Goal: Task Accomplishment & Management: Complete application form

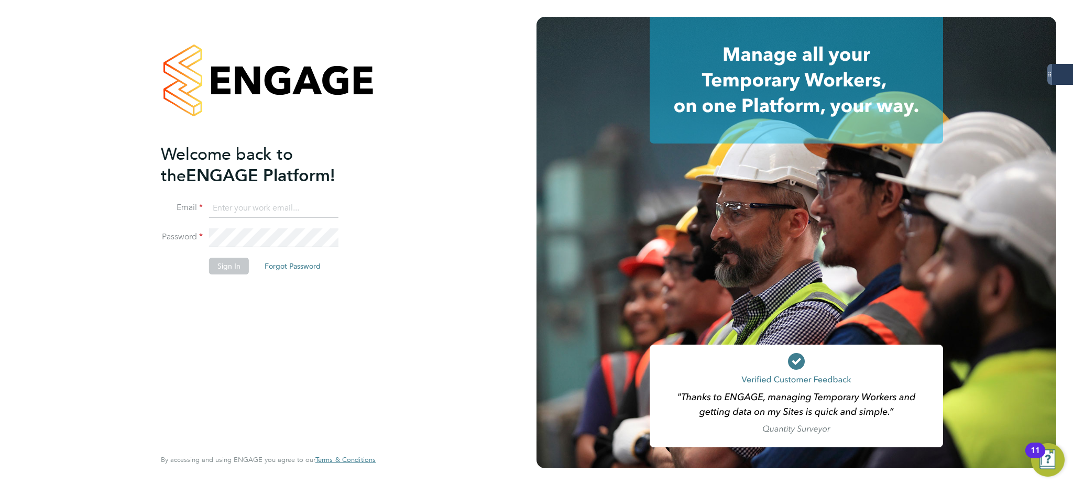
type input "[PERSON_NAME][EMAIL_ADDRESS][PERSON_NAME][DOMAIN_NAME]"
click at [230, 271] on button "Sign In" at bounding box center [229, 266] width 40 height 17
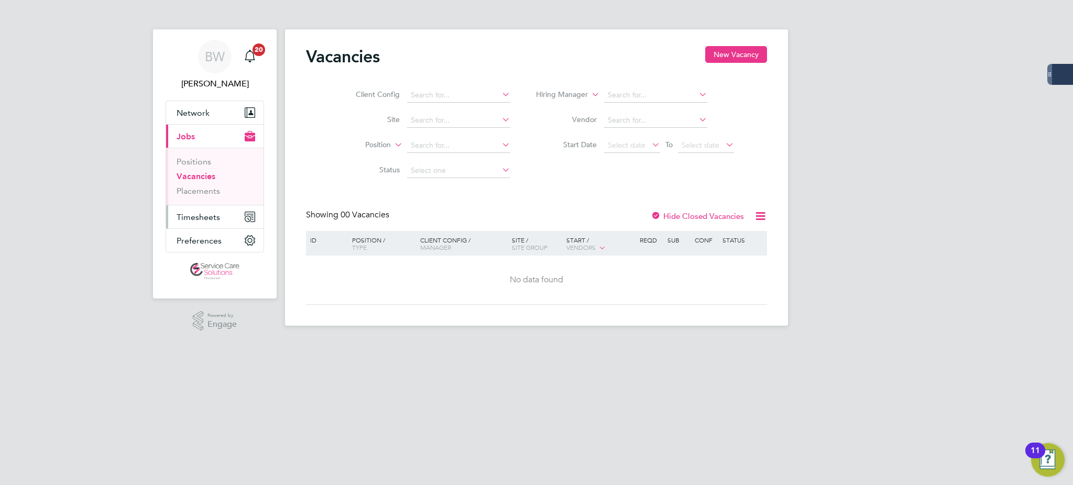
click at [192, 216] on span "Timesheets" at bounding box center [198, 217] width 43 height 10
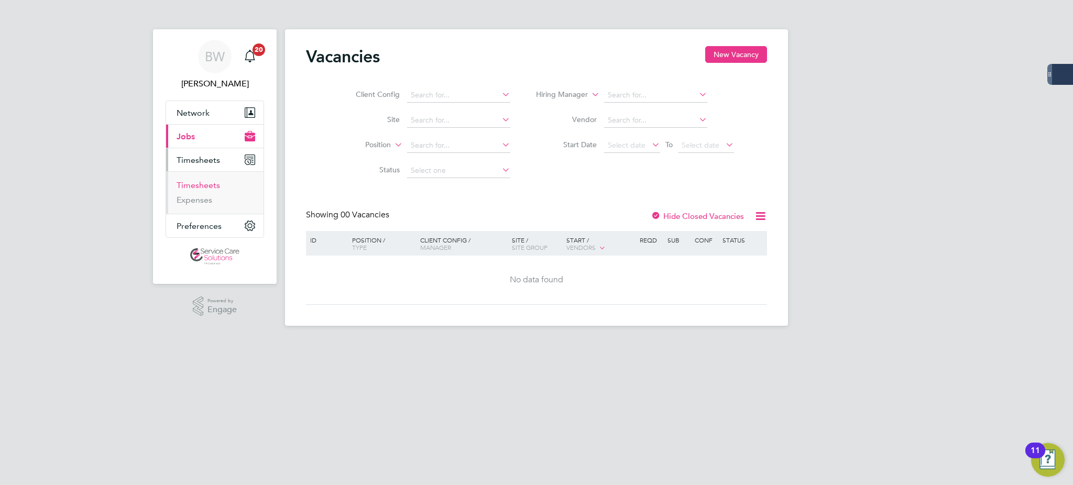
click at [199, 183] on link "Timesheets" at bounding box center [198, 185] width 43 height 10
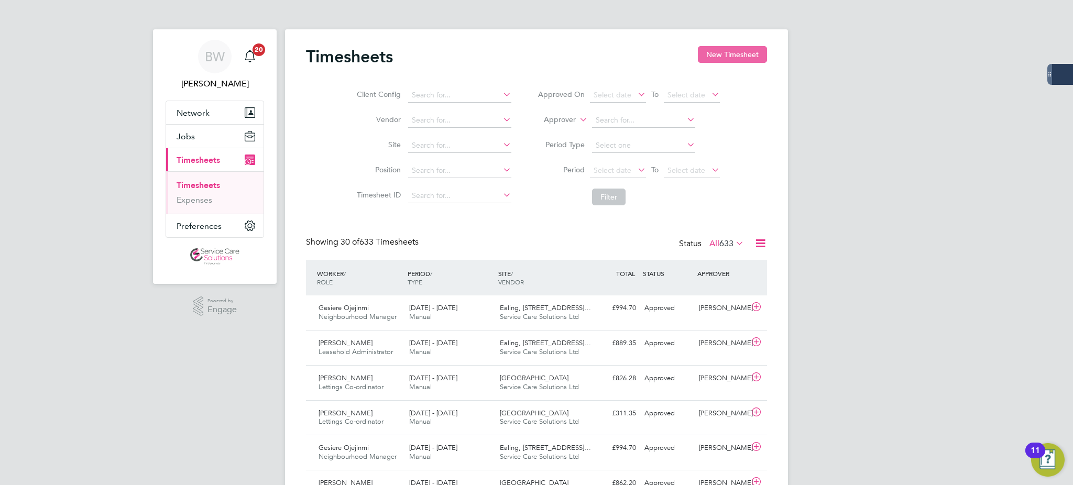
click at [706, 48] on button "New Timesheet" at bounding box center [732, 54] width 69 height 17
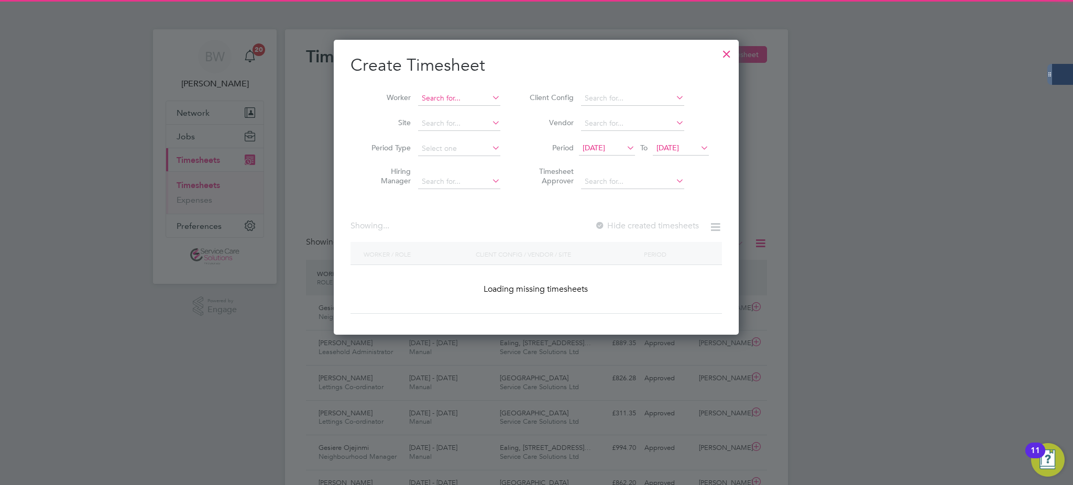
click at [452, 93] on input at bounding box center [459, 98] width 82 height 15
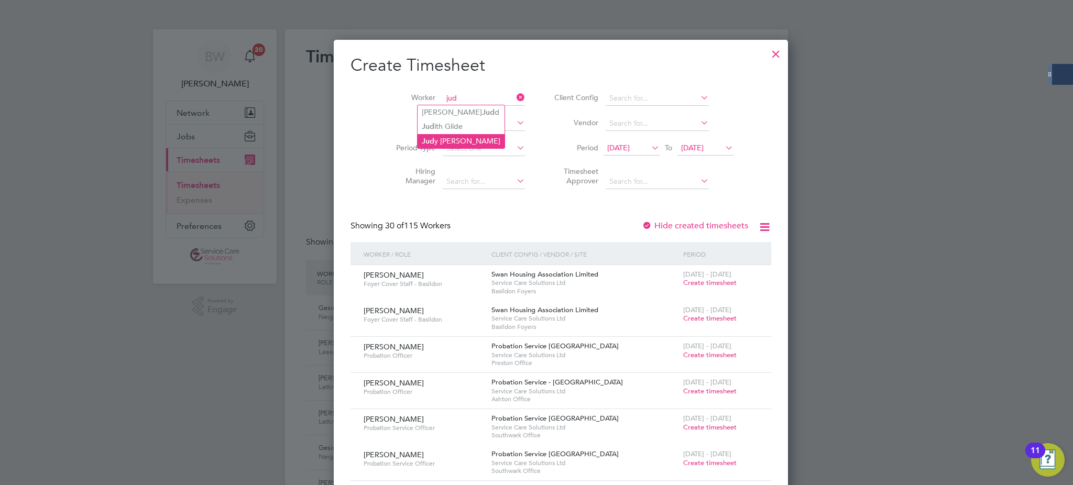
click at [455, 141] on li "Jud y Campbell" at bounding box center [461, 141] width 87 height 14
type input "[PERSON_NAME]"
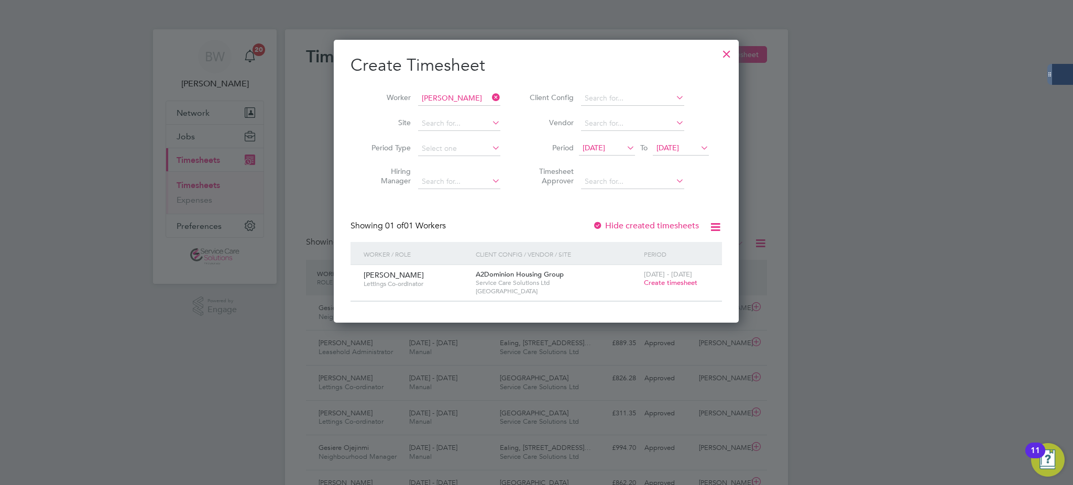
click at [655, 280] on span "Create timesheet" at bounding box center [670, 282] width 53 height 9
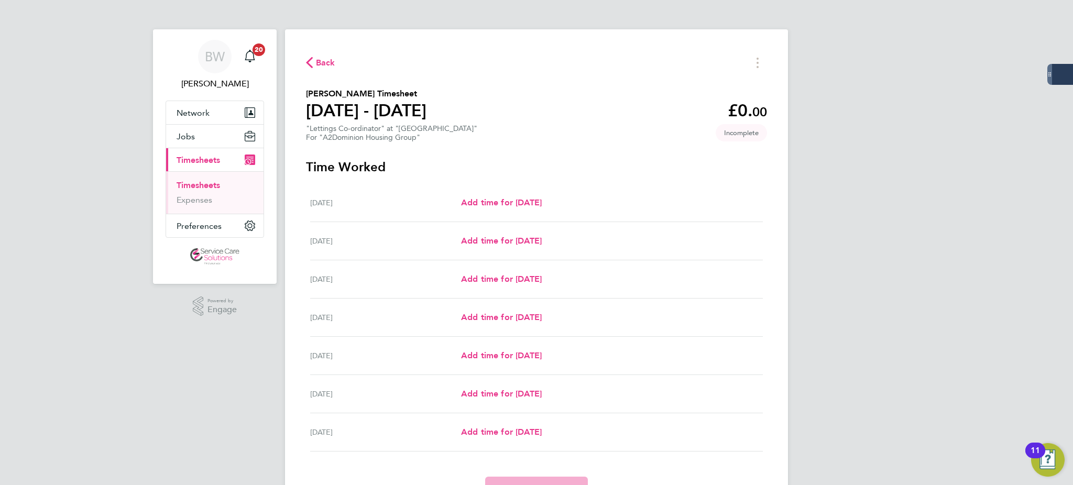
drag, startPoint x: 908, startPoint y: 114, endPoint x: 848, endPoint y: 231, distance: 130.7
click at [908, 114] on div "BW Bethany Wiles Notifications 20 Applications: Network Businesses Sites Worker…" at bounding box center [536, 272] width 1073 height 544
click at [197, 187] on link "Timesheets" at bounding box center [198, 185] width 43 height 10
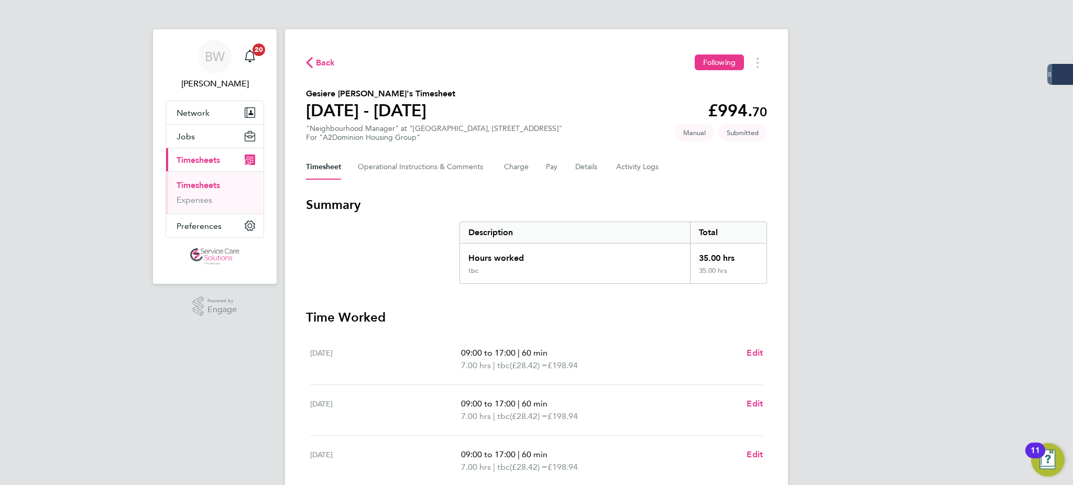
click at [194, 186] on link "Timesheets" at bounding box center [198, 185] width 43 height 10
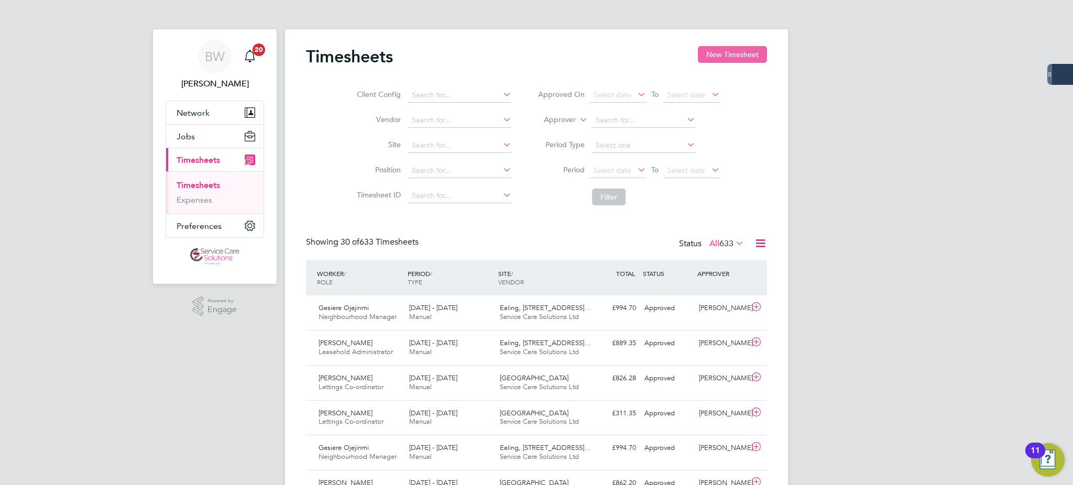
click at [721, 53] on button "New Timesheet" at bounding box center [732, 54] width 69 height 17
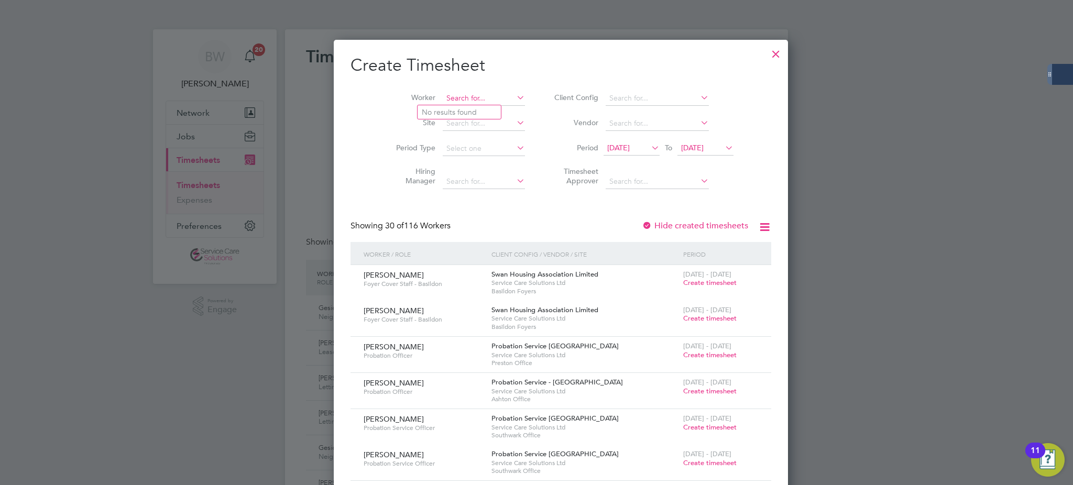
click at [471, 99] on input at bounding box center [484, 98] width 82 height 15
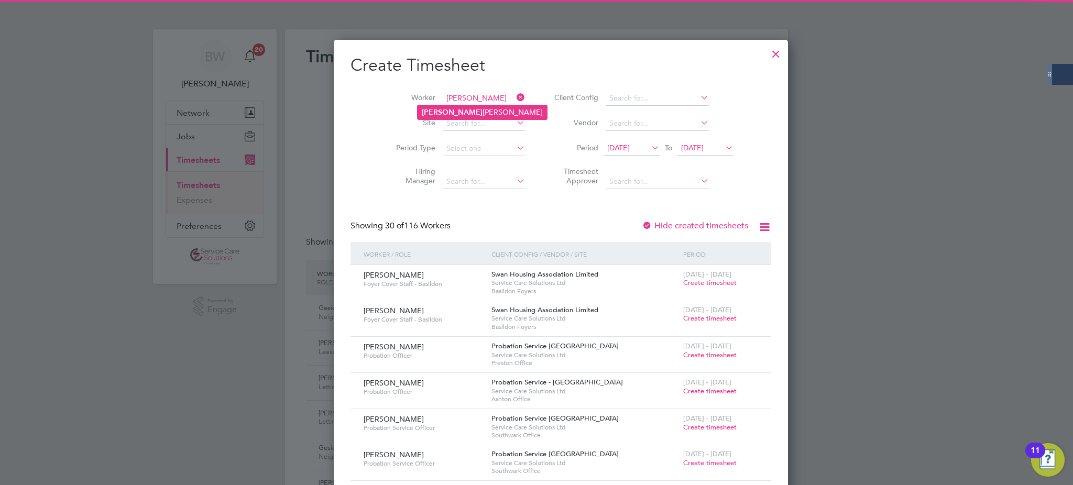
click at [455, 109] on li "[PERSON_NAME]" at bounding box center [482, 112] width 129 height 14
type input "[PERSON_NAME]"
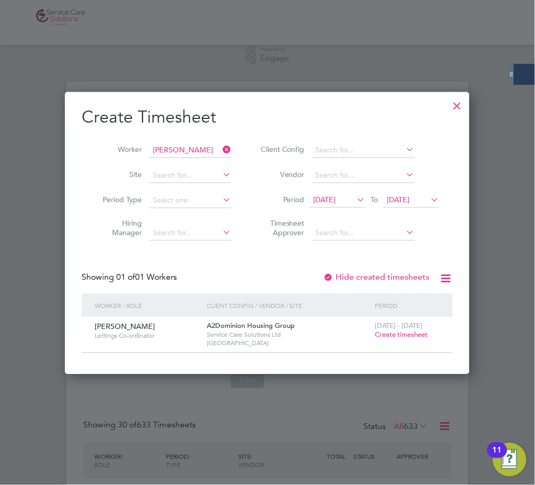
click at [386, 335] on span "Create timesheet" at bounding box center [401, 335] width 53 height 9
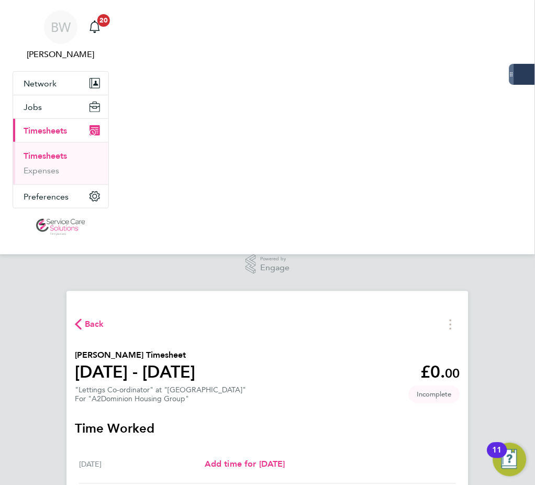
scroll to position [319, 0]
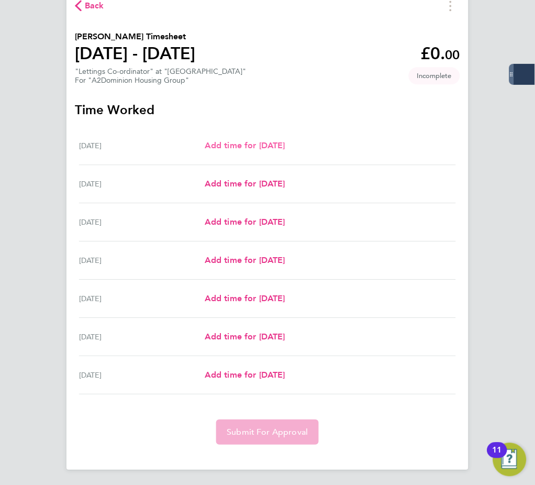
click at [260, 145] on span "Add time for [DATE]" at bounding box center [245, 145] width 81 height 10
select select "30"
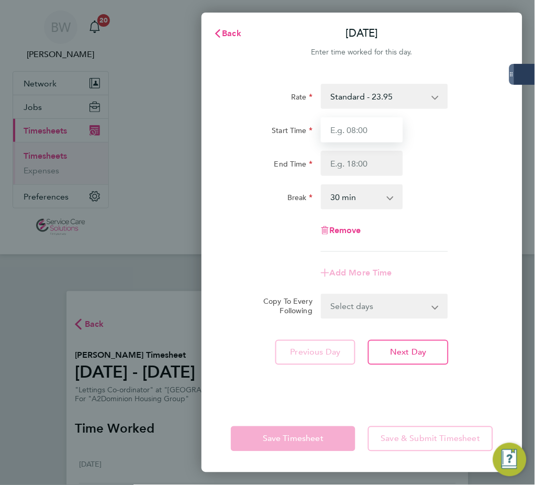
click at [361, 127] on input "Start Time" at bounding box center [362, 129] width 82 height 25
type input "09:30"
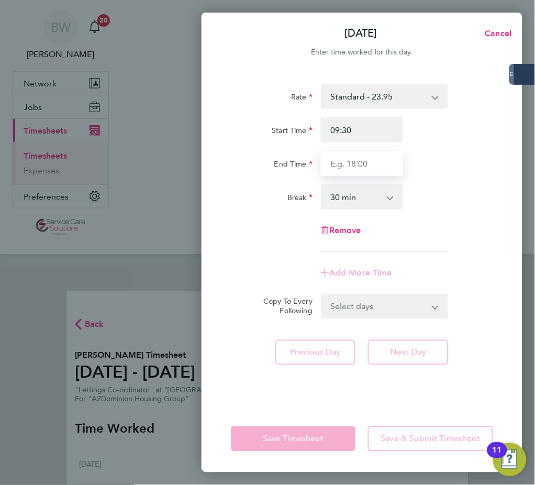
click at [347, 168] on input "End Time" at bounding box center [362, 163] width 82 height 25
type input "17:00"
click at [433, 209] on div "Break 0 min 15 min 30 min 45 min 60 min 75 min 90 min" at bounding box center [362, 196] width 271 height 25
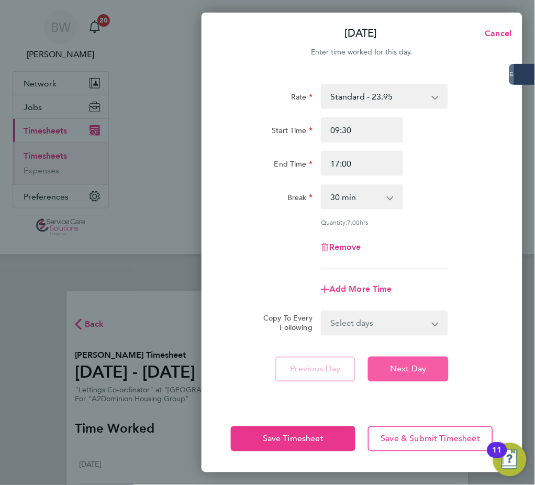
click at [394, 365] on span "Next Day" at bounding box center [408, 369] width 36 height 10
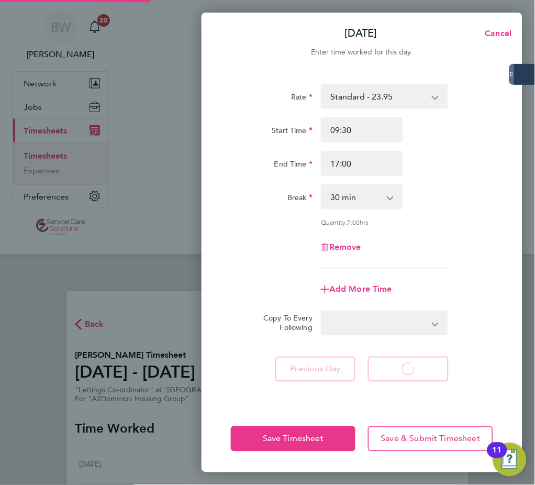
select select "30"
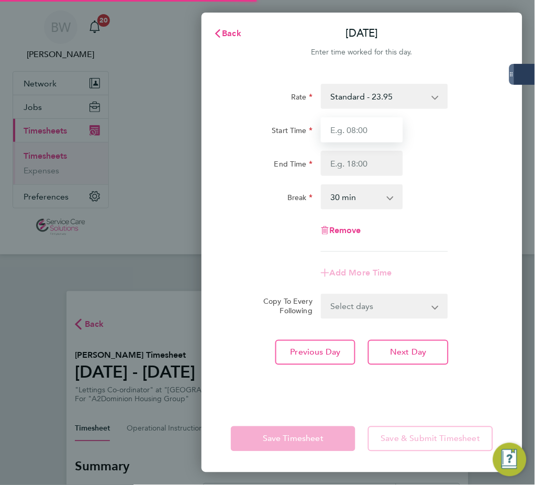
click at [342, 126] on input "Start Time" at bounding box center [362, 129] width 82 height 25
type input "08:00"
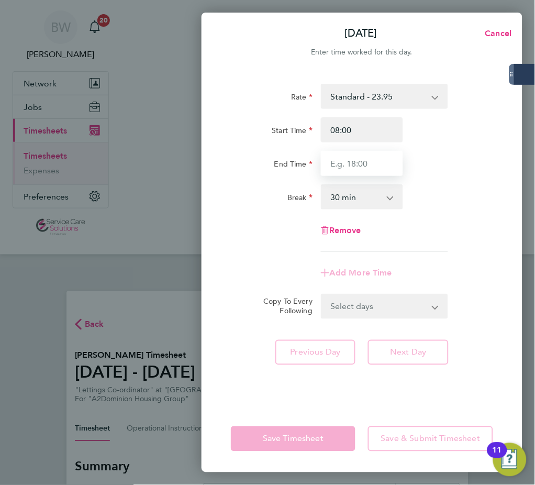
click at [365, 166] on input "End Time" at bounding box center [362, 163] width 82 height 25
type input "17:00"
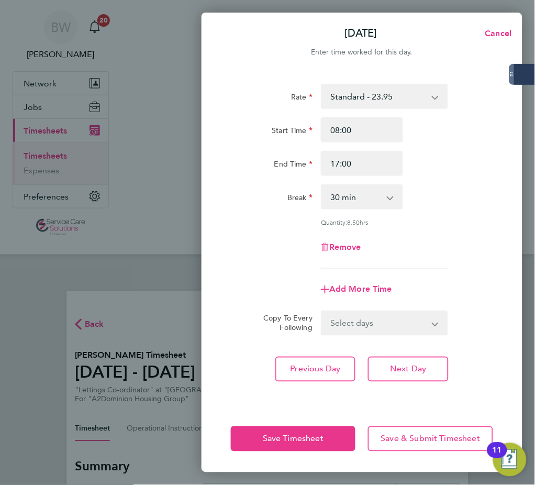
click at [438, 205] on div "Break 0 min 15 min 30 min 45 min 60 min 75 min 90 min" at bounding box center [362, 196] width 271 height 25
click at [406, 361] on button "Next Day" at bounding box center [408, 369] width 80 height 25
select select "30"
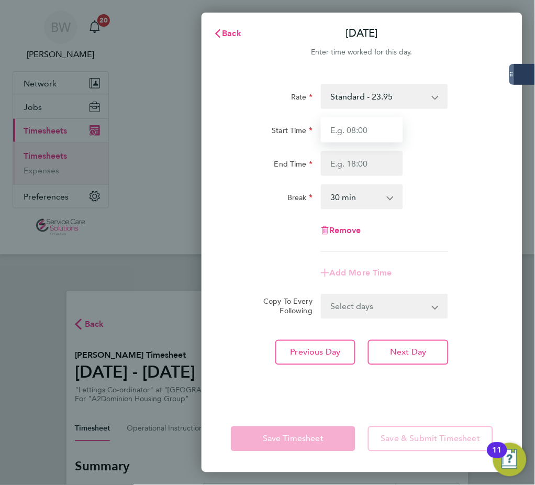
click at [361, 126] on input "Start Time" at bounding box center [362, 129] width 82 height 25
type input "08:00"
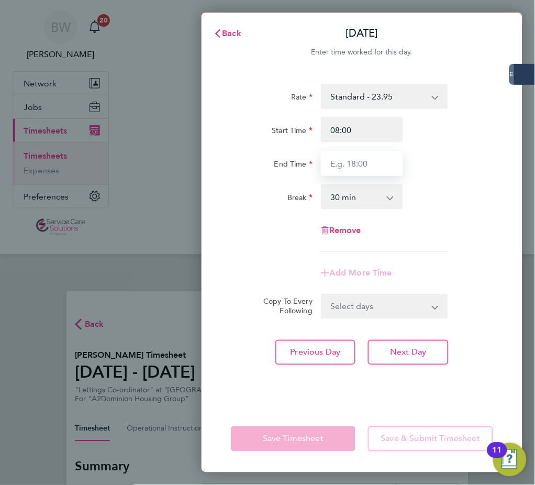
click at [356, 159] on input "End Time" at bounding box center [362, 163] width 82 height 25
type input "17:00"
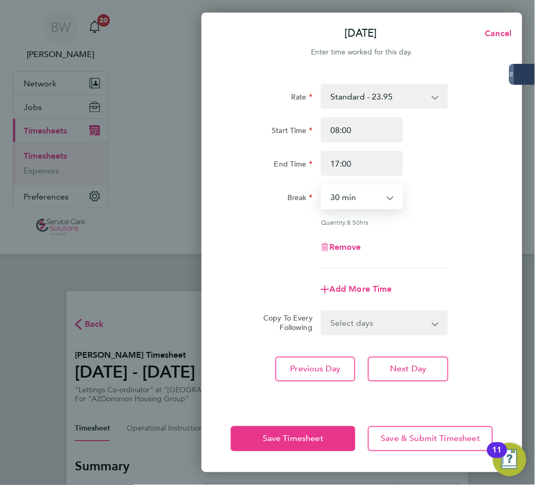
click at [376, 200] on select "0 min 15 min 30 min 45 min 60 min 75 min 90 min" at bounding box center [355, 196] width 67 height 23
select select "90"
click at [322, 185] on select "0 min 15 min 30 min 45 min 60 min 75 min 90 min" at bounding box center [355, 196] width 67 height 23
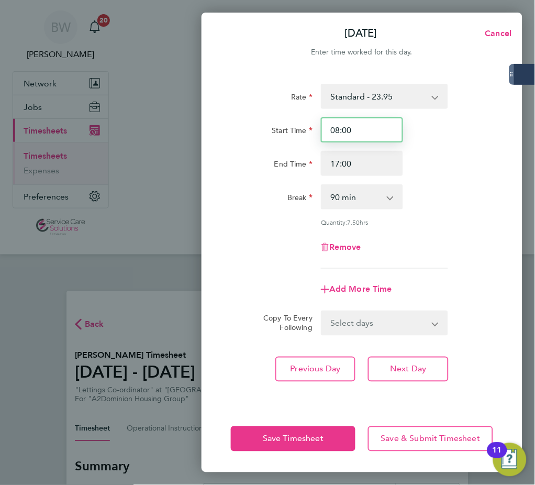
click at [364, 124] on input "08:00" at bounding box center [362, 129] width 82 height 25
type input "08:30"
click at [419, 146] on div "Start Time 08:30 End Time 17:00" at bounding box center [362, 146] width 271 height 59
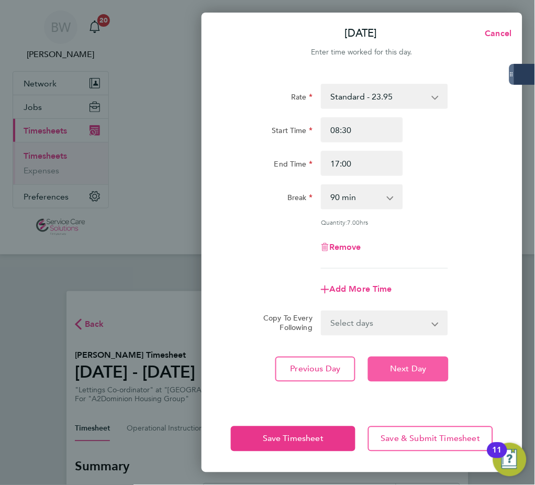
click at [404, 369] on span "Next Day" at bounding box center [408, 369] width 36 height 10
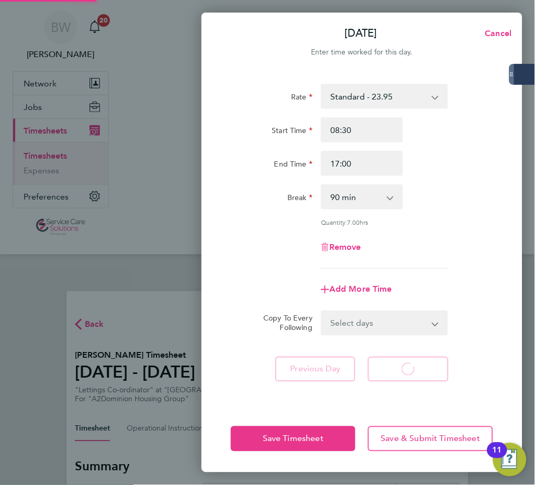
select select "30"
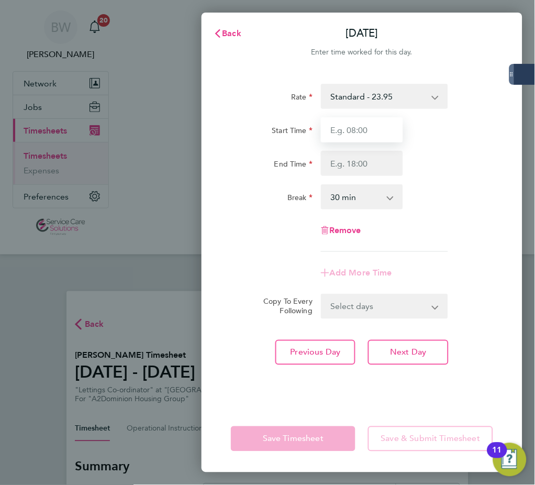
click at [377, 133] on input "Start Time" at bounding box center [362, 129] width 82 height 25
type input "08:00"
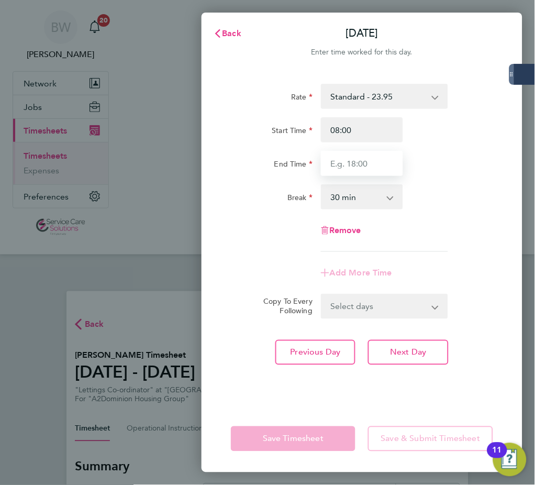
click at [359, 168] on input "End Time" at bounding box center [362, 163] width 82 height 25
type input "17:00"
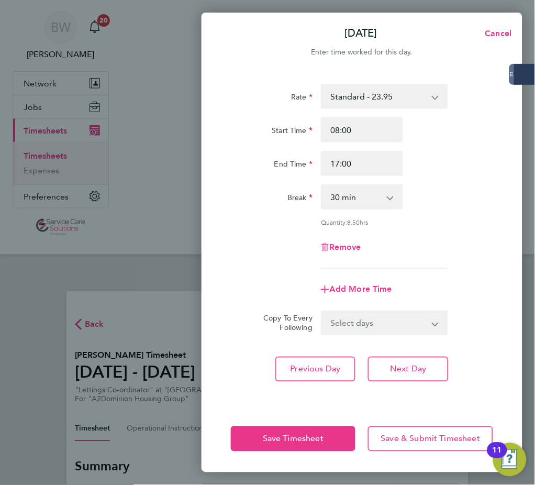
drag, startPoint x: 359, startPoint y: 174, endPoint x: 425, endPoint y: 306, distance: 147.6
click at [448, 238] on div "Remove" at bounding box center [362, 247] width 271 height 25
click at [429, 367] on button "Next Day" at bounding box center [408, 369] width 80 height 25
select select "30"
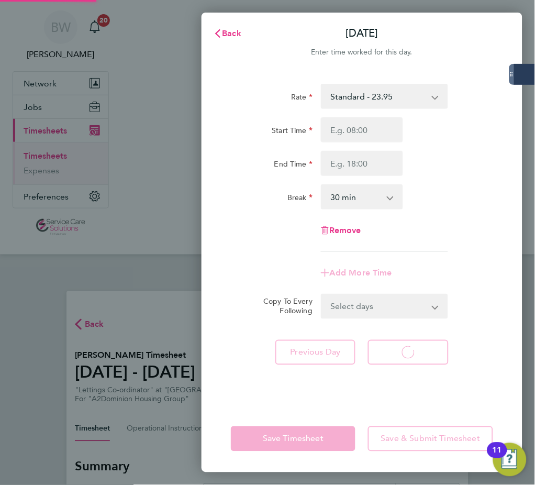
select select "30"
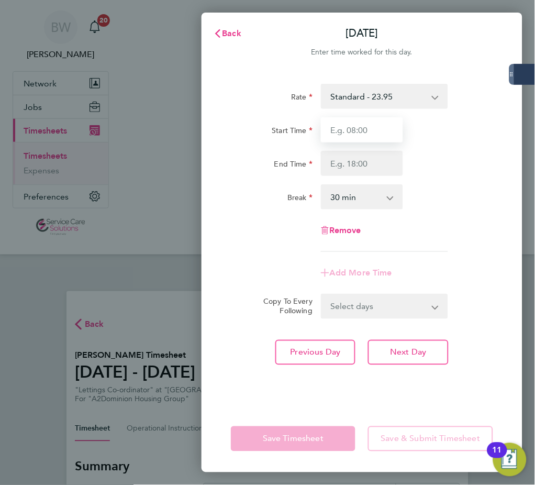
click at [341, 133] on input "Start Time" at bounding box center [362, 129] width 82 height 25
type input "08:00"
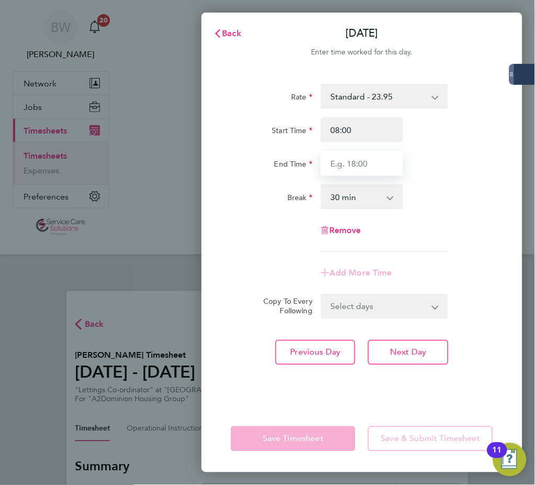
click at [366, 171] on input "End Time" at bounding box center [362, 163] width 82 height 25
type input "12:00"
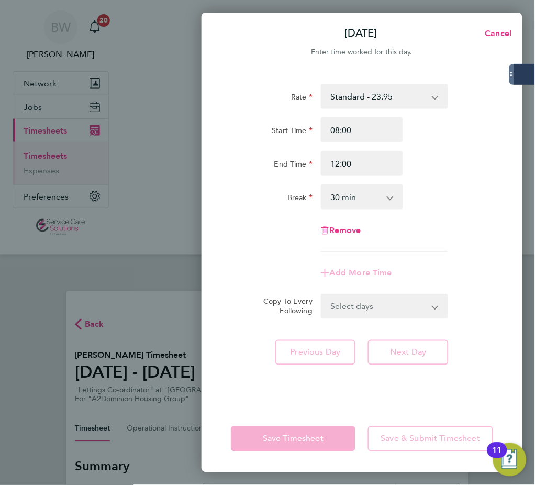
click at [358, 202] on select "0 min 15 min 30 min 45 min 60 min 75 min 90 min" at bounding box center [355, 196] width 67 height 23
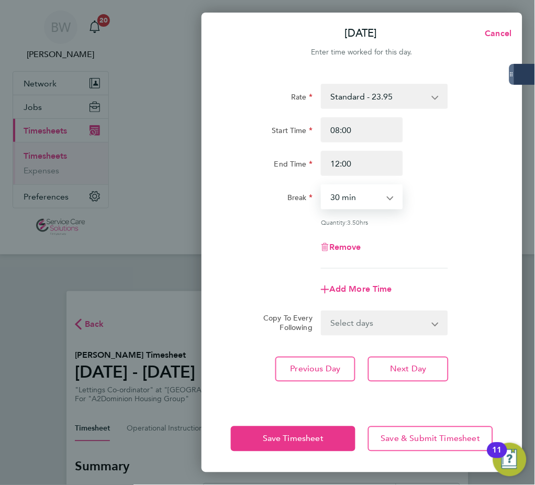
select select "0"
click at [322, 185] on select "0 min 15 min 30 min 45 min 60 min 75 min 90 min" at bounding box center [355, 196] width 67 height 23
click at [319, 438] on span "Save Timesheet" at bounding box center [293, 439] width 61 height 10
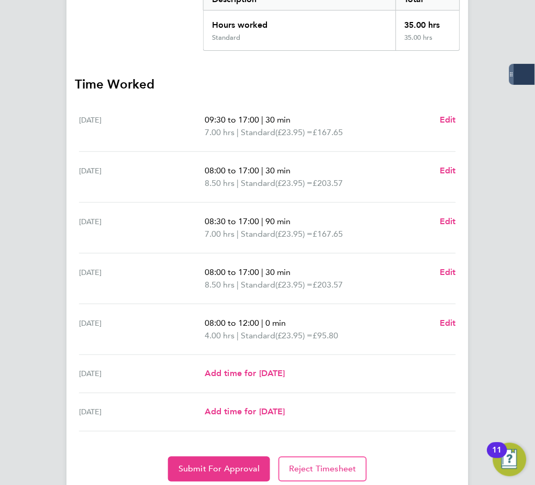
scroll to position [462, 0]
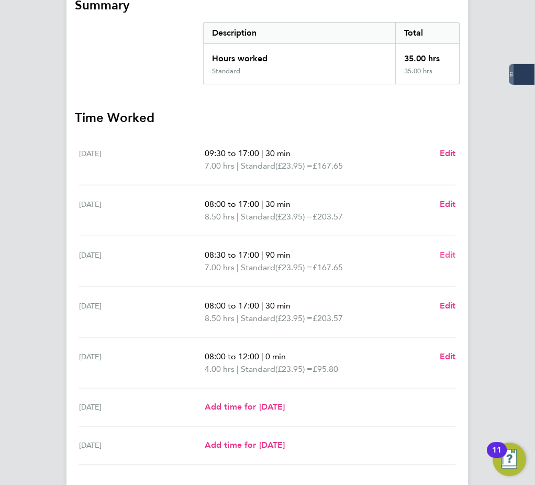
click at [453, 251] on span "Edit" at bounding box center [448, 255] width 16 height 10
select select "90"
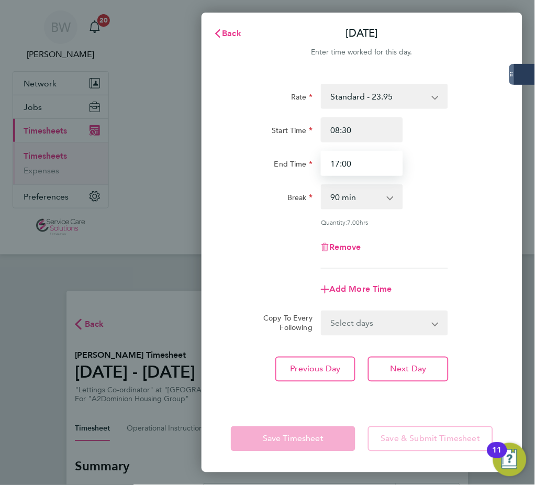
click at [361, 161] on input "17:00" at bounding box center [362, 163] width 82 height 25
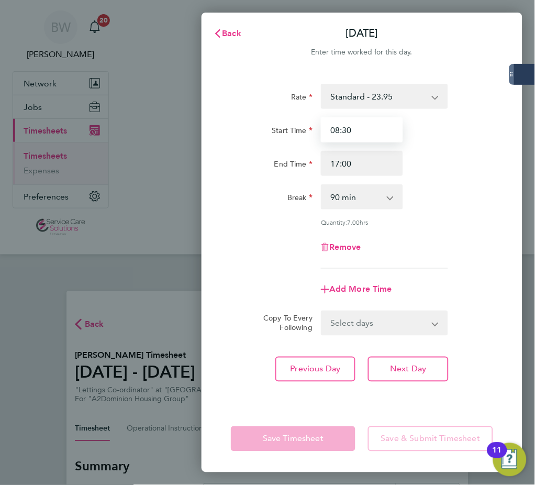
click at [367, 132] on input "08:30" at bounding box center [362, 129] width 82 height 25
type input "08:00"
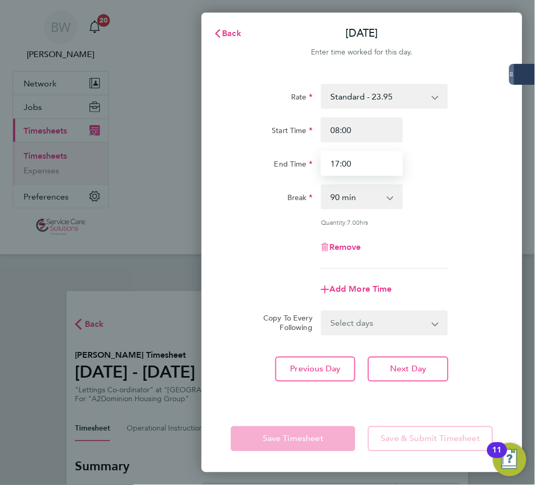
click at [366, 165] on input "17:00" at bounding box center [362, 163] width 82 height 25
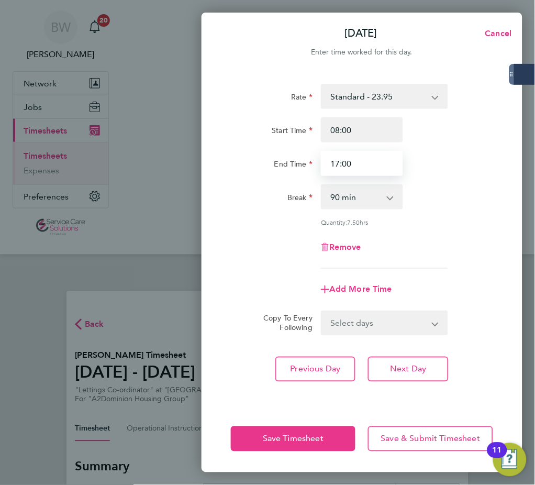
click at [366, 165] on input "17:00" at bounding box center [362, 163] width 82 height 25
type input "15:00"
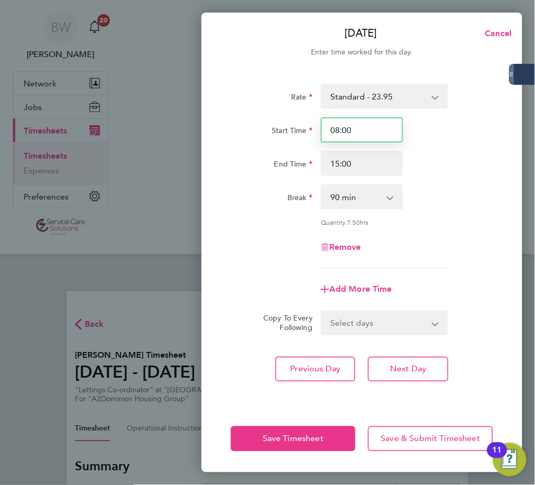
click at [353, 129] on input "08:00" at bounding box center [362, 129] width 82 height 25
type input "08:30"
click at [451, 146] on div "Start Time 08:30 End Time 15:00" at bounding box center [362, 146] width 271 height 59
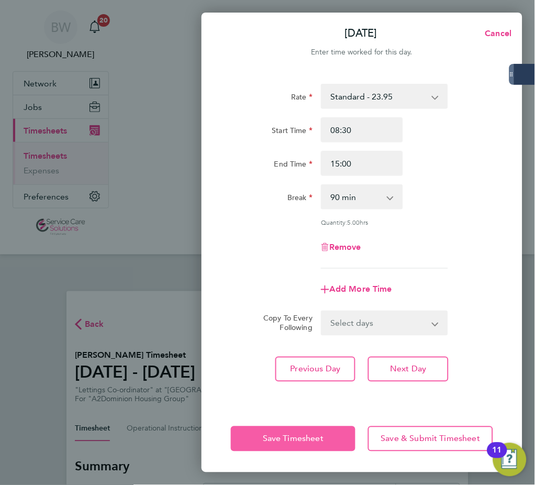
click at [314, 447] on button "Save Timesheet" at bounding box center [293, 438] width 125 height 25
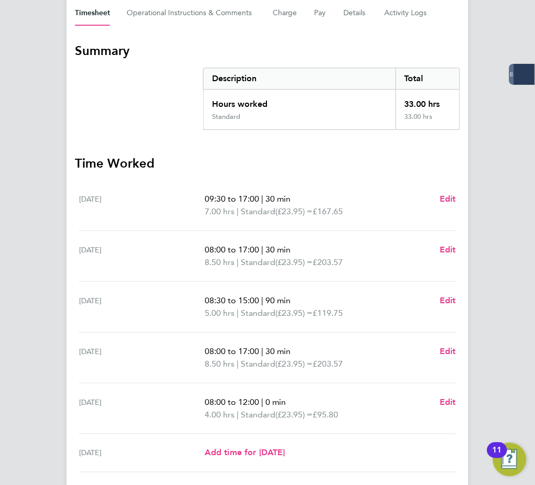
scroll to position [531, 0]
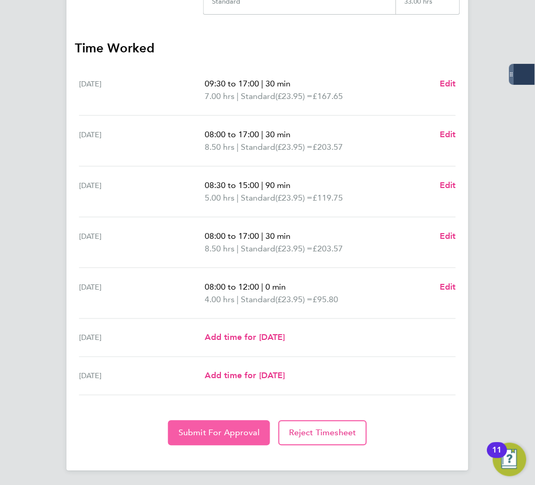
click at [218, 432] on span "Submit For Approval" at bounding box center [219, 433] width 81 height 10
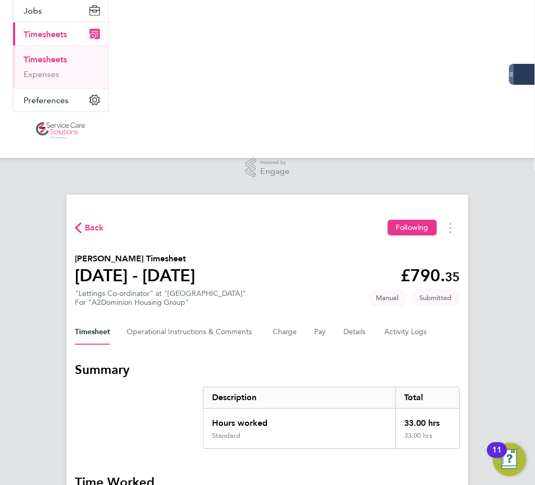
scroll to position [0, 0]
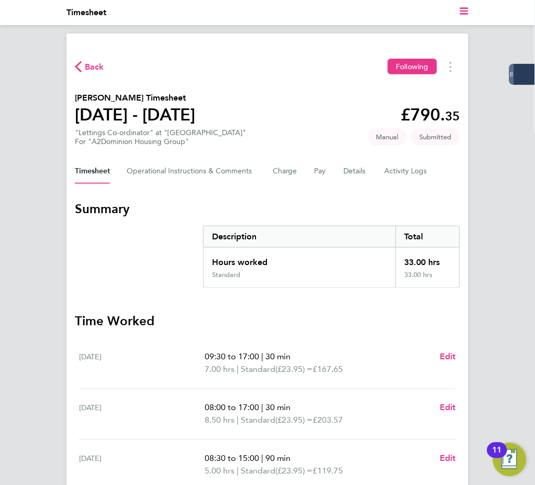
click at [88, 68] on span "Back" at bounding box center [94, 67] width 19 height 13
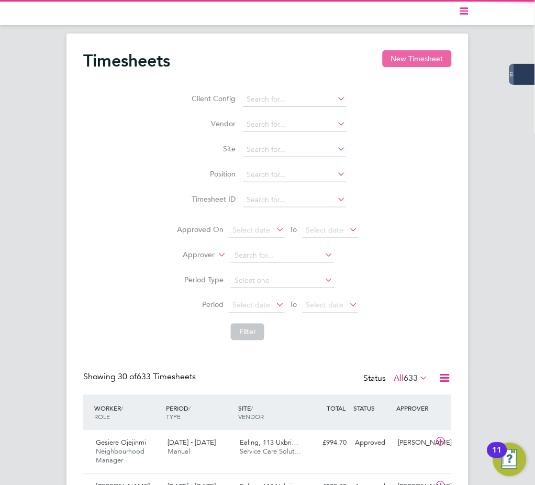
click at [411, 54] on button "New Timesheet" at bounding box center [417, 58] width 69 height 17
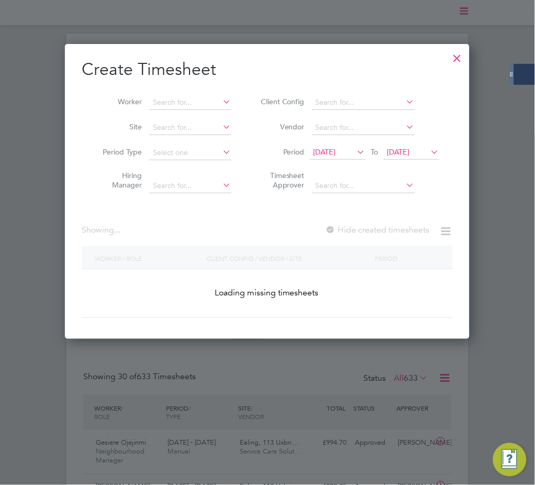
scroll to position [36, 72]
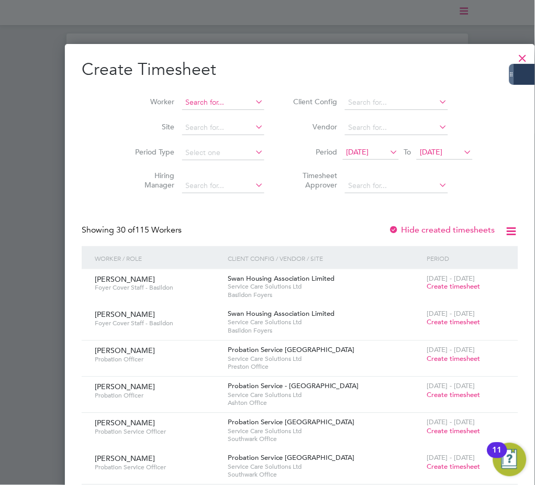
click at [186, 96] on input at bounding box center [223, 102] width 82 height 15
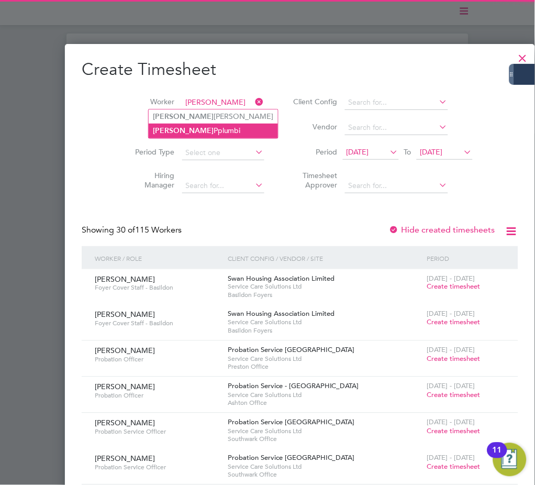
click at [188, 130] on li "[PERSON_NAME]" at bounding box center [213, 131] width 129 height 14
type input "[PERSON_NAME]"
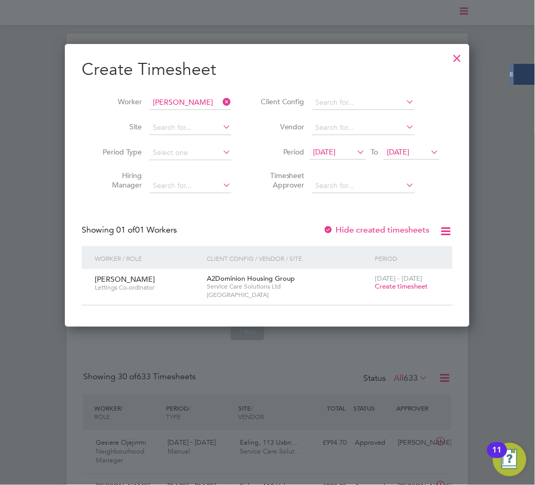
click at [391, 290] on span "Create timesheet" at bounding box center [401, 286] width 53 height 9
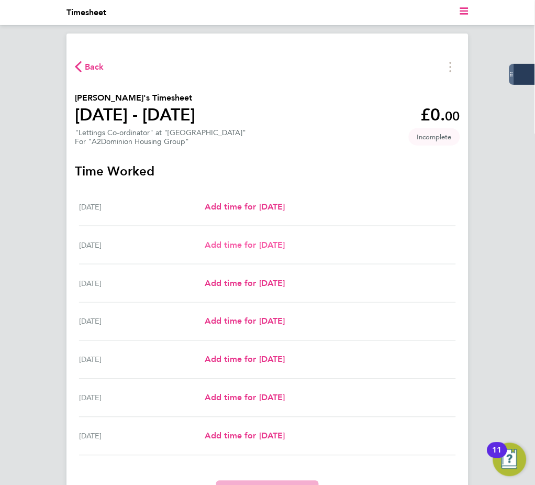
click at [257, 244] on span "Add time for [DATE]" at bounding box center [245, 245] width 81 height 10
select select "30"
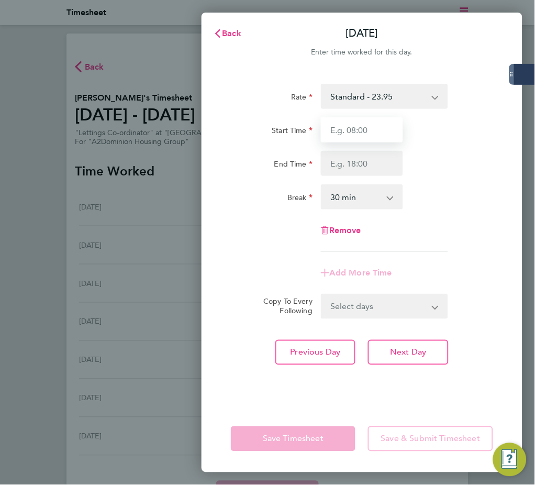
click at [339, 129] on input "Start Time" at bounding box center [362, 129] width 82 height 25
type input "09:00"
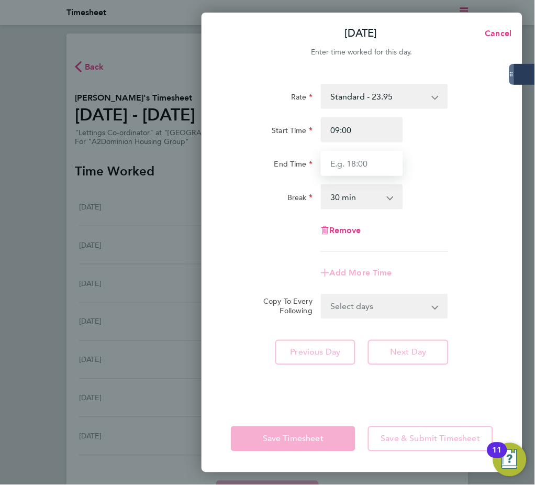
click at [364, 163] on input "End Time" at bounding box center [362, 163] width 82 height 25
type input "16:30"
click at [445, 228] on div "Rate Standard - 23.95 Start Time 09:00 End Time 16:30 Break 0 min 15 min 30 min…" at bounding box center [362, 168] width 262 height 168
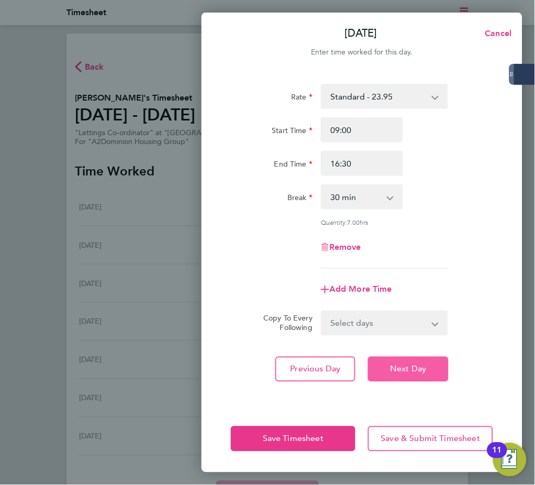
click at [412, 364] on span "Next Day" at bounding box center [408, 369] width 36 height 10
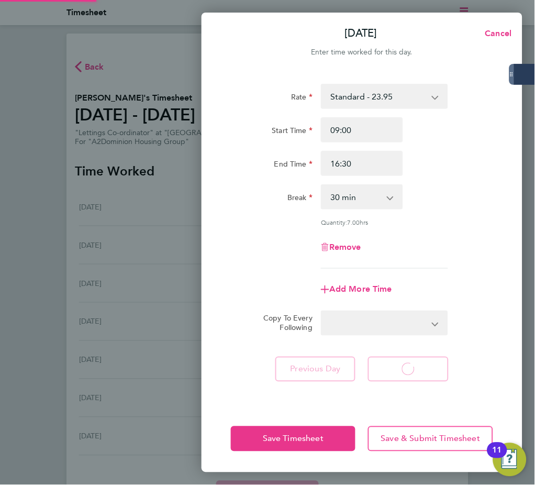
select select "30"
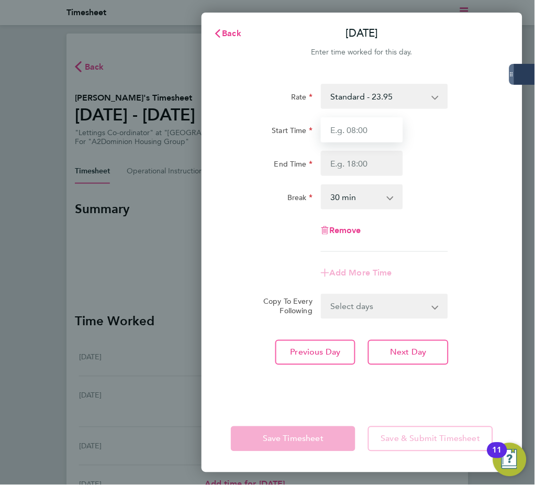
click at [358, 136] on input "Start Time" at bounding box center [362, 129] width 82 height 25
type input "09:00"
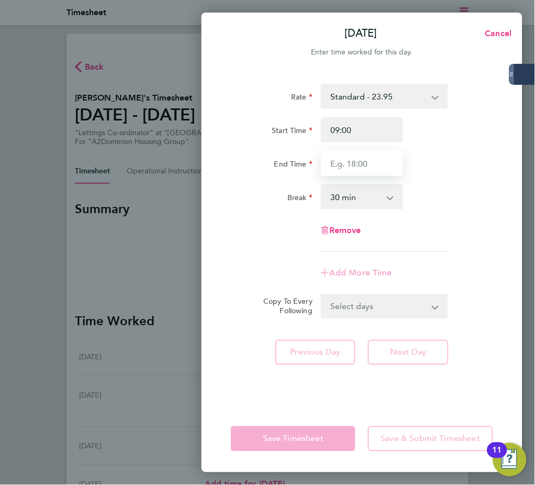
click at [367, 166] on input "End Time" at bounding box center [362, 163] width 82 height 25
type input "16:30"
click at [422, 243] on div "Remove" at bounding box center [362, 230] width 271 height 25
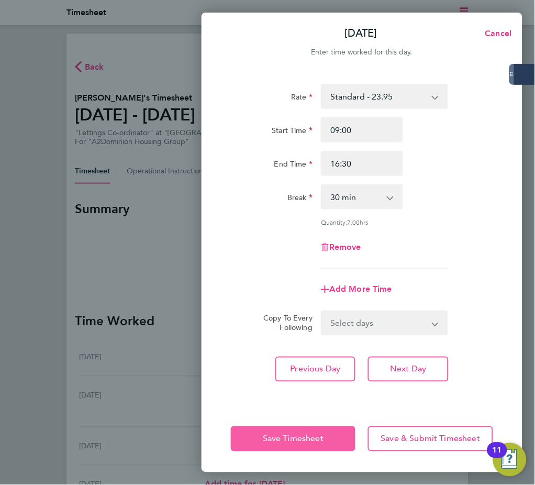
click at [310, 443] on span "Save Timesheet" at bounding box center [293, 439] width 61 height 10
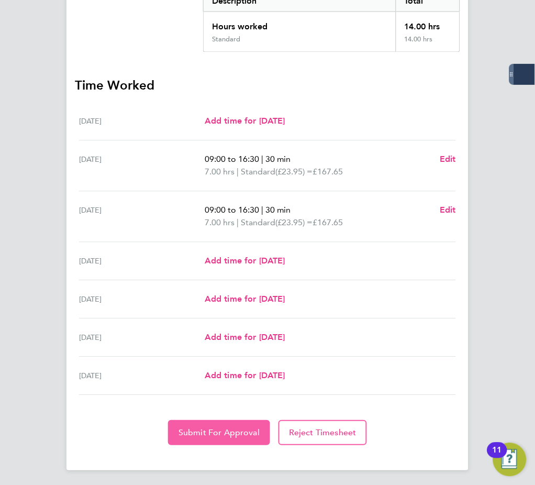
click at [231, 423] on button "Submit For Approval" at bounding box center [219, 433] width 102 height 25
